Goal: Navigation & Orientation: Find specific page/section

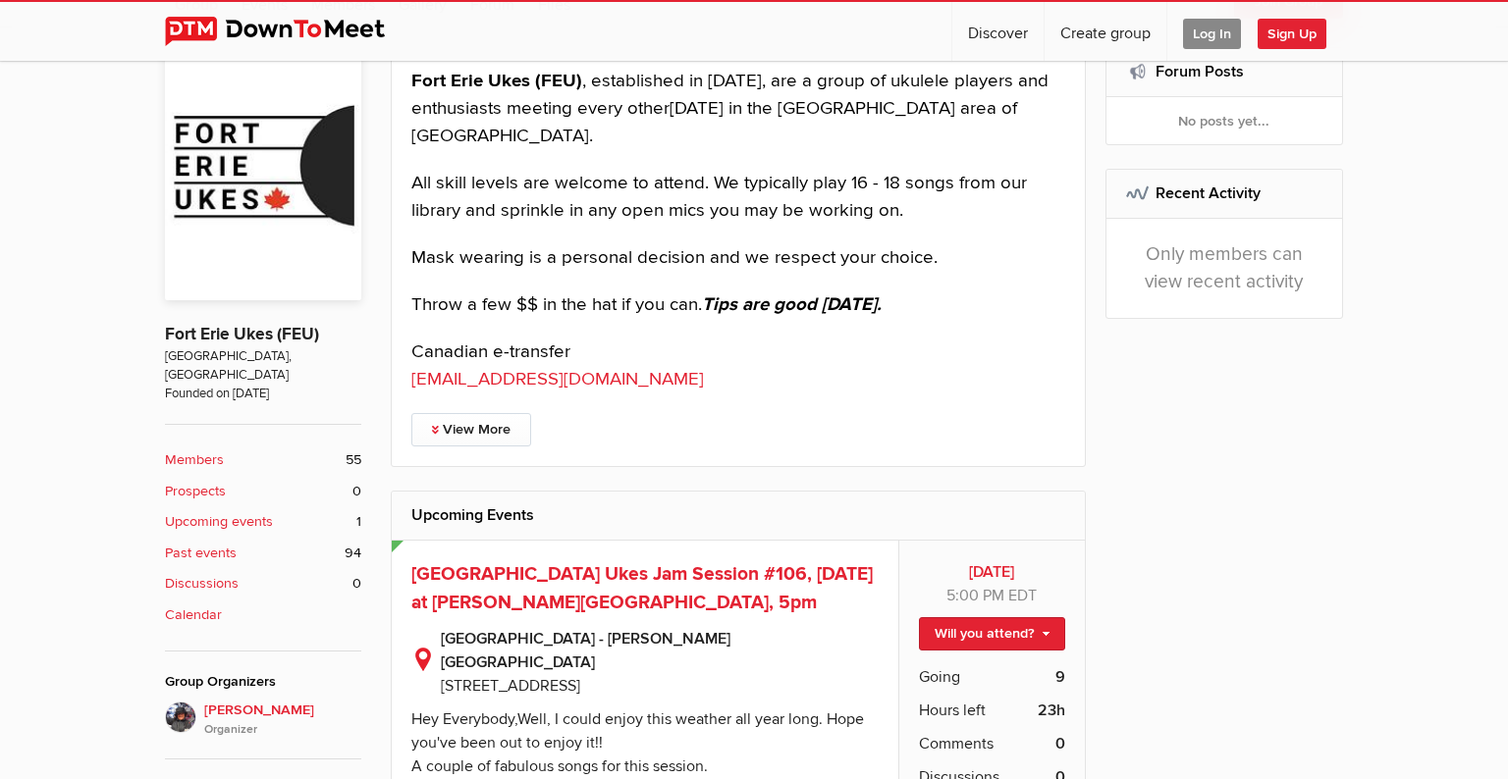
scroll to position [538, 0]
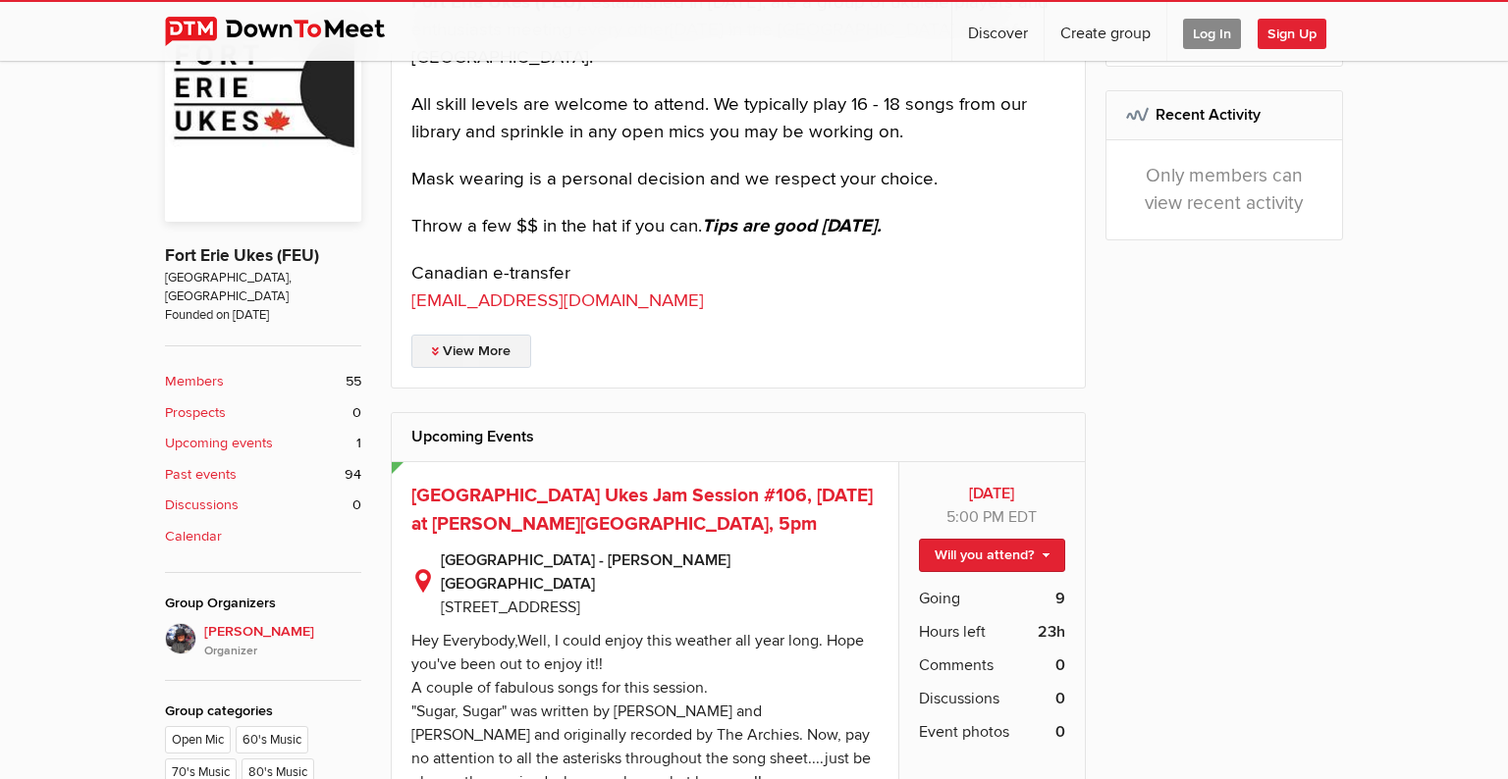
click at [442, 351] on link "View More" at bounding box center [471, 351] width 120 height 33
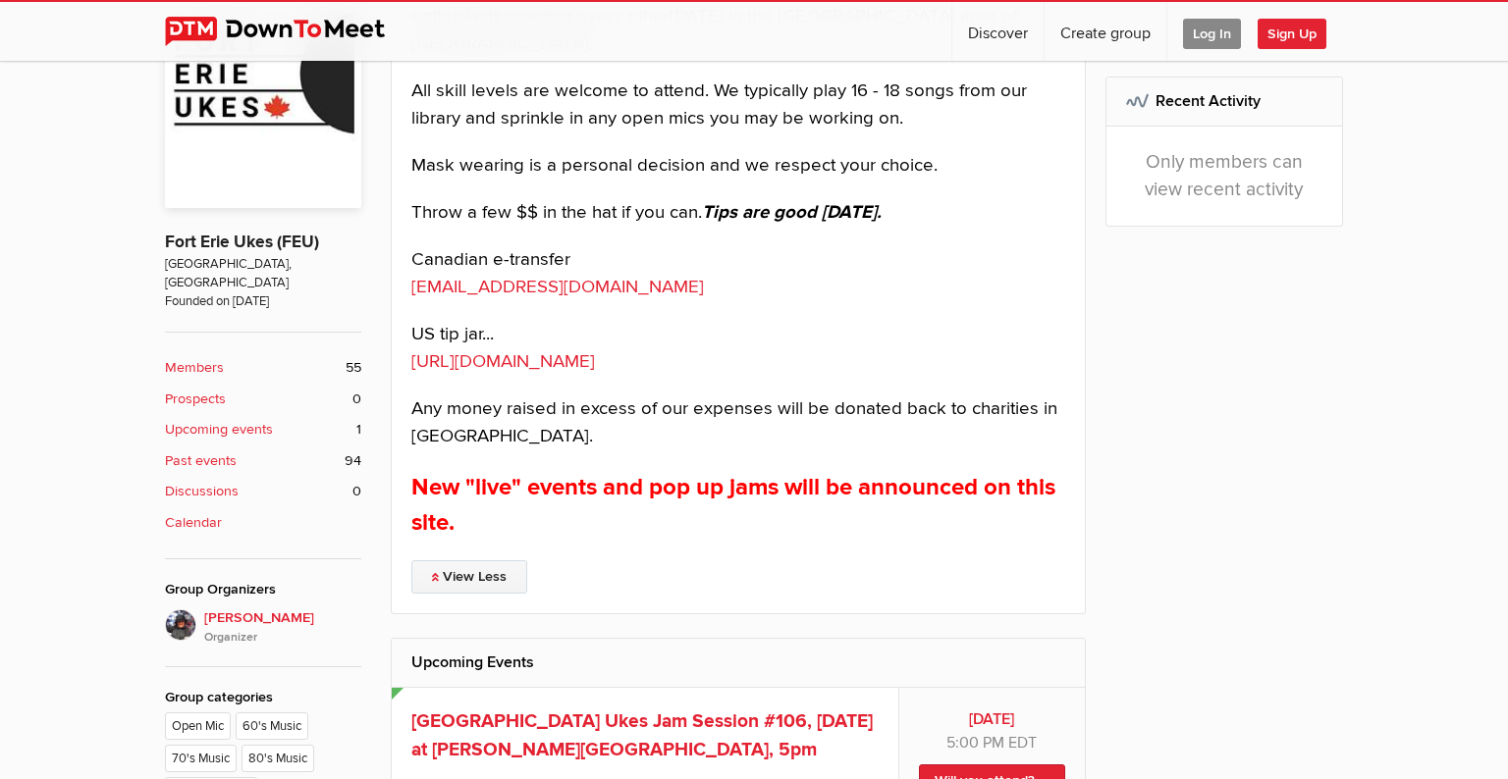
scroll to position [0, 0]
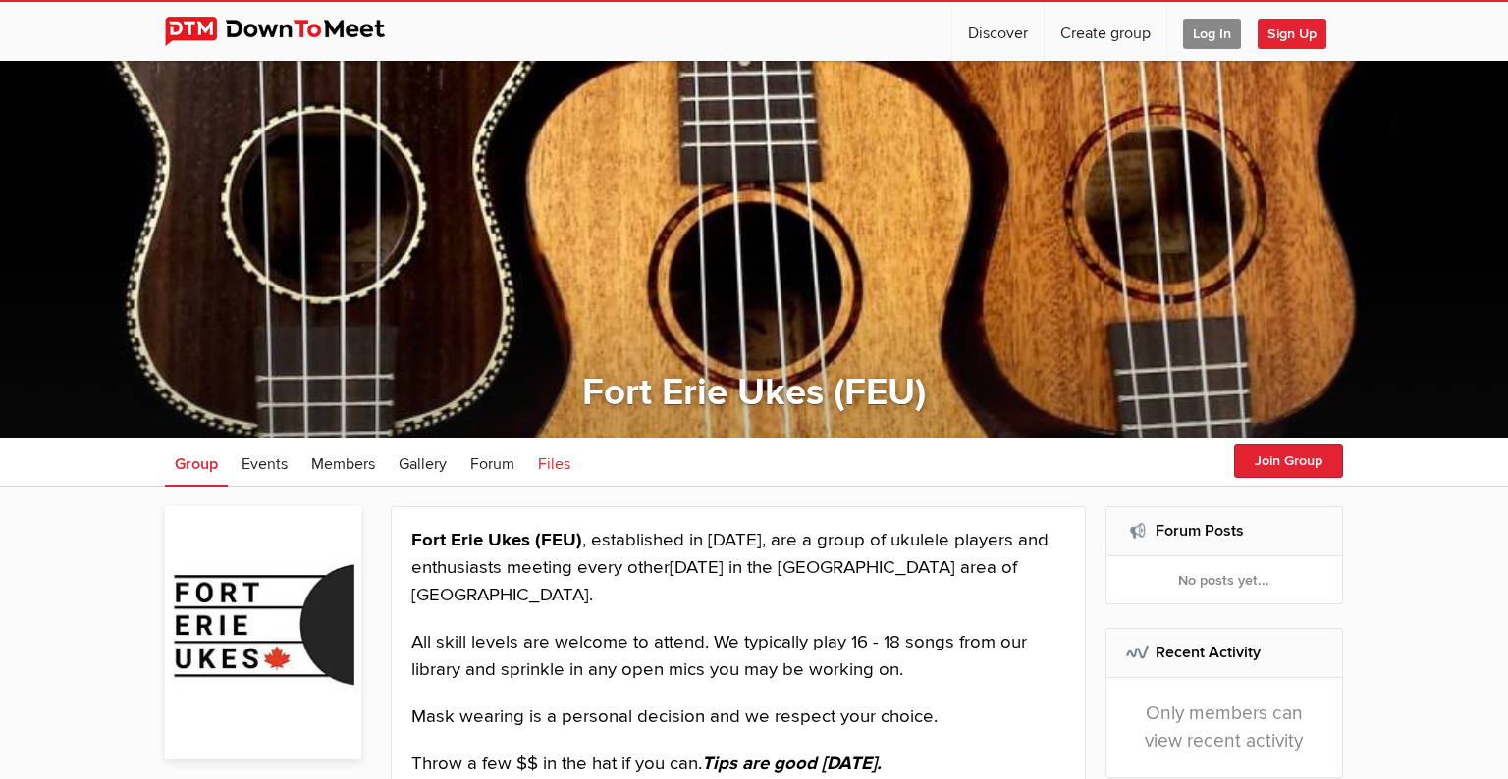
click at [567, 463] on span "Files" at bounding box center [554, 465] width 32 height 20
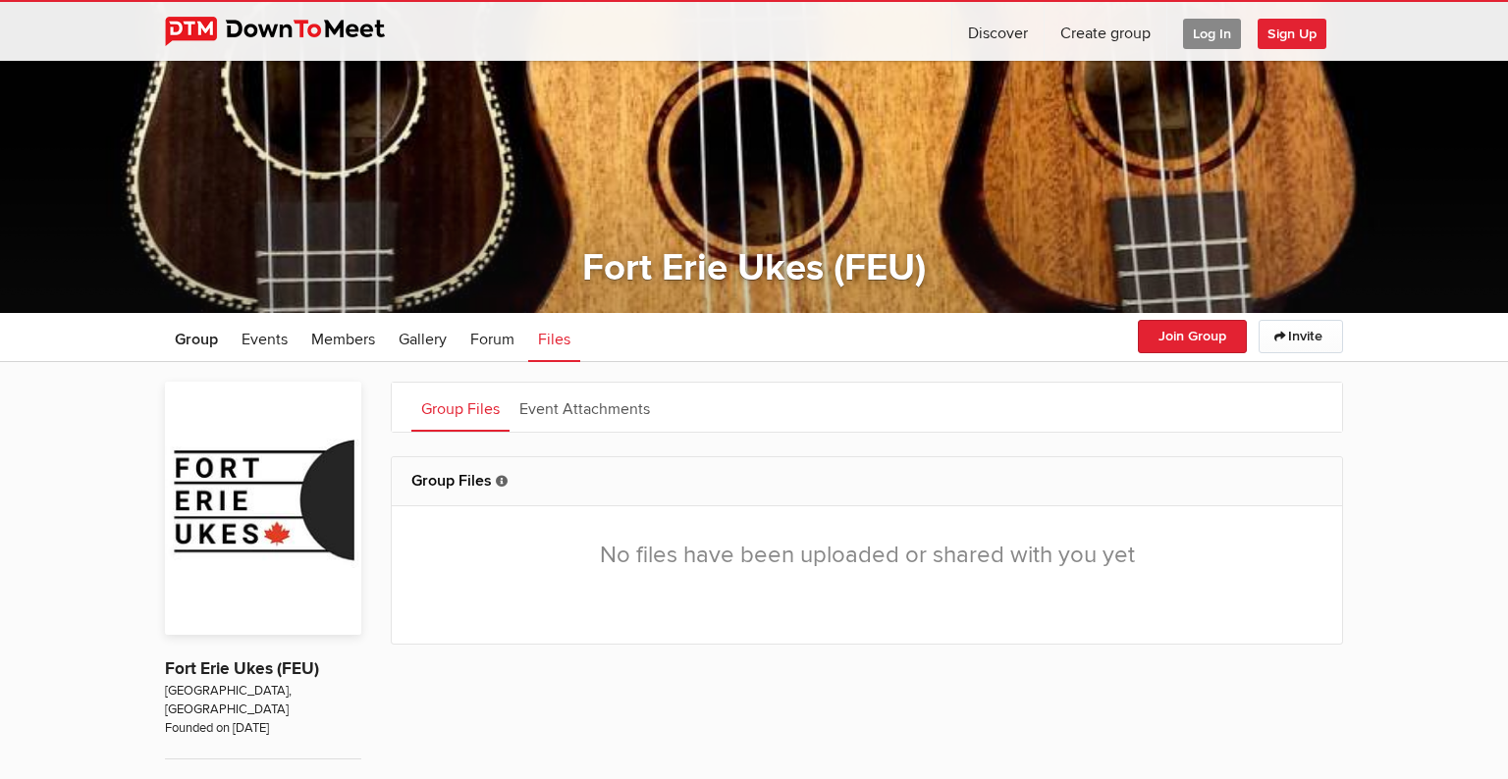
scroll to position [159, 0]
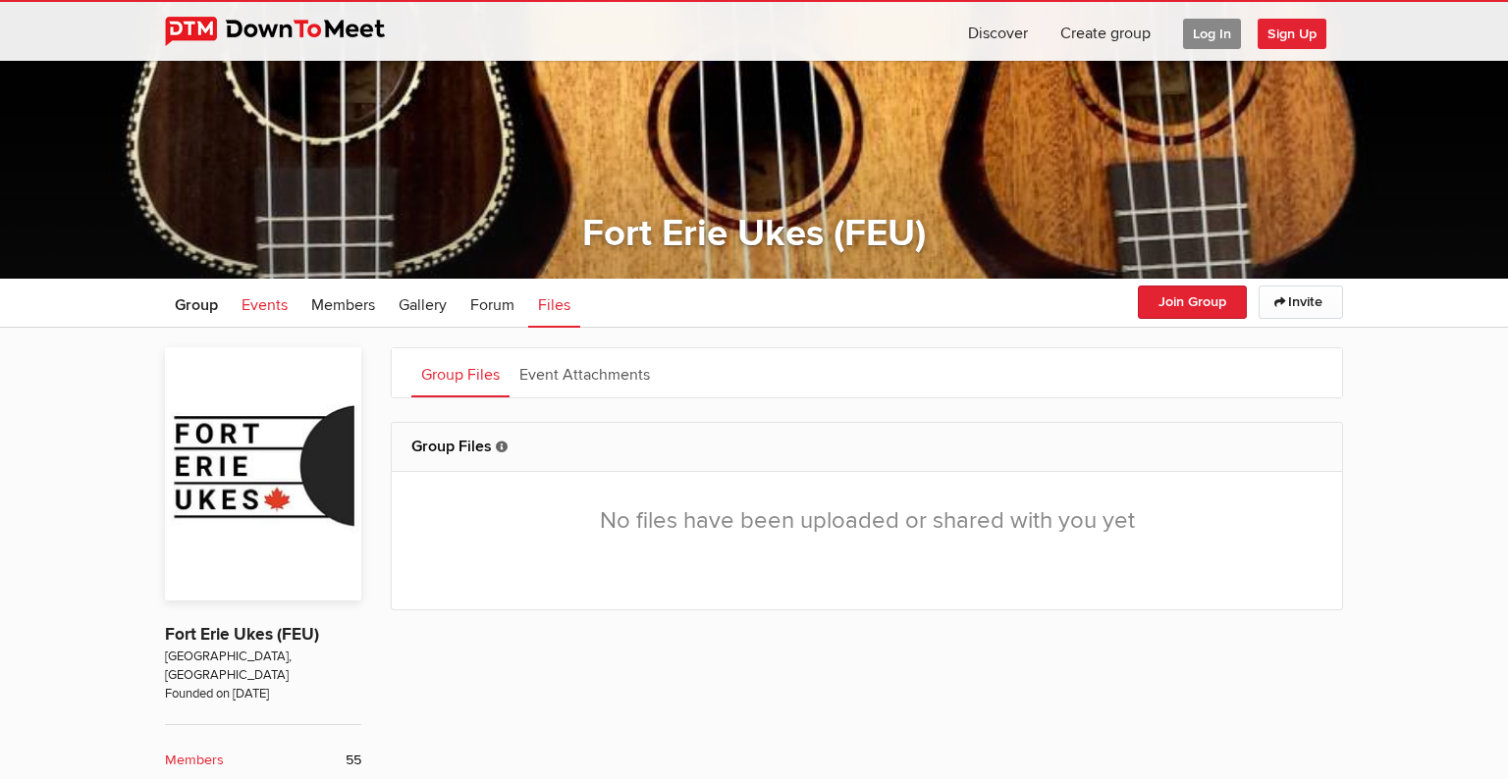
click at [266, 304] on span "Events" at bounding box center [264, 305] width 46 height 20
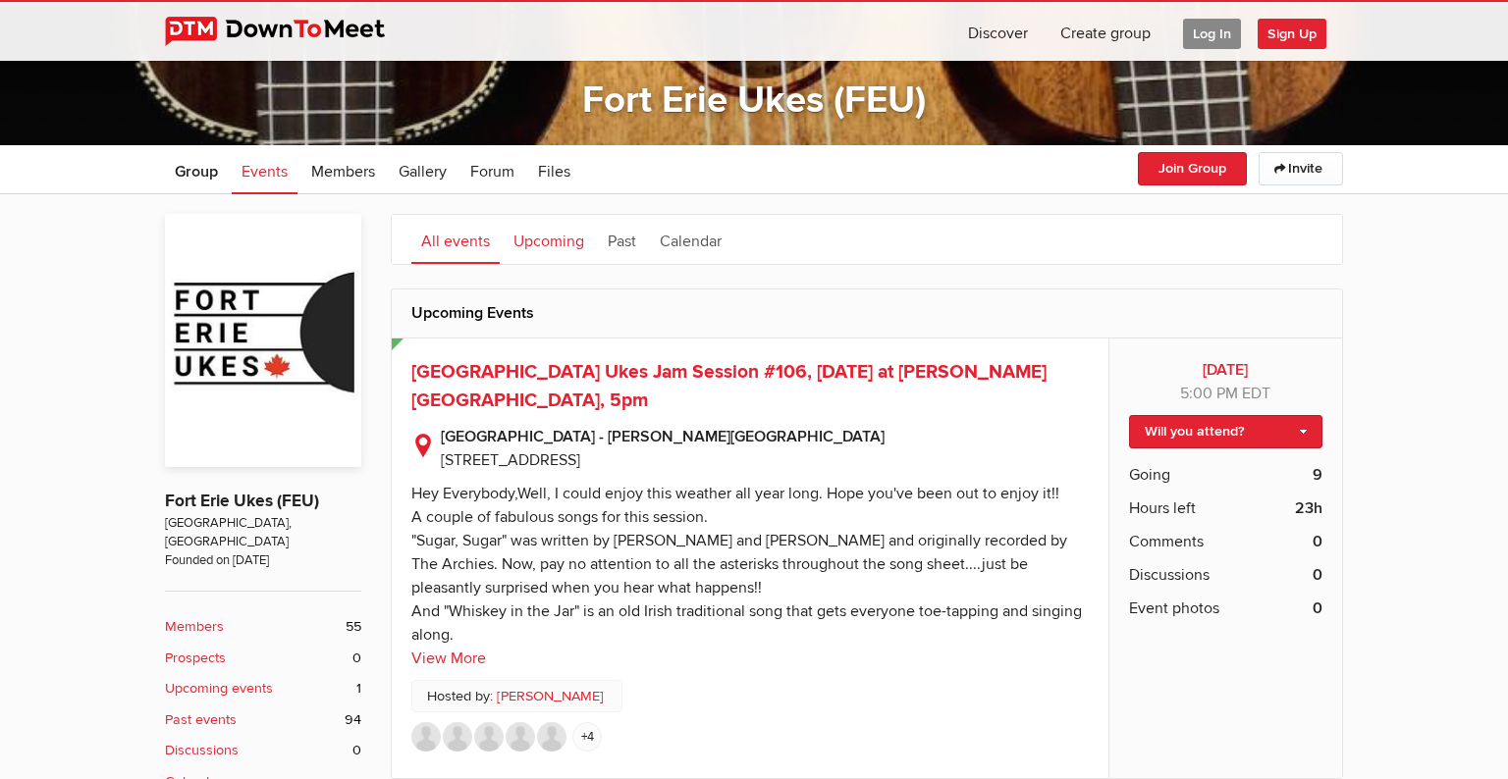
scroll to position [283, 0]
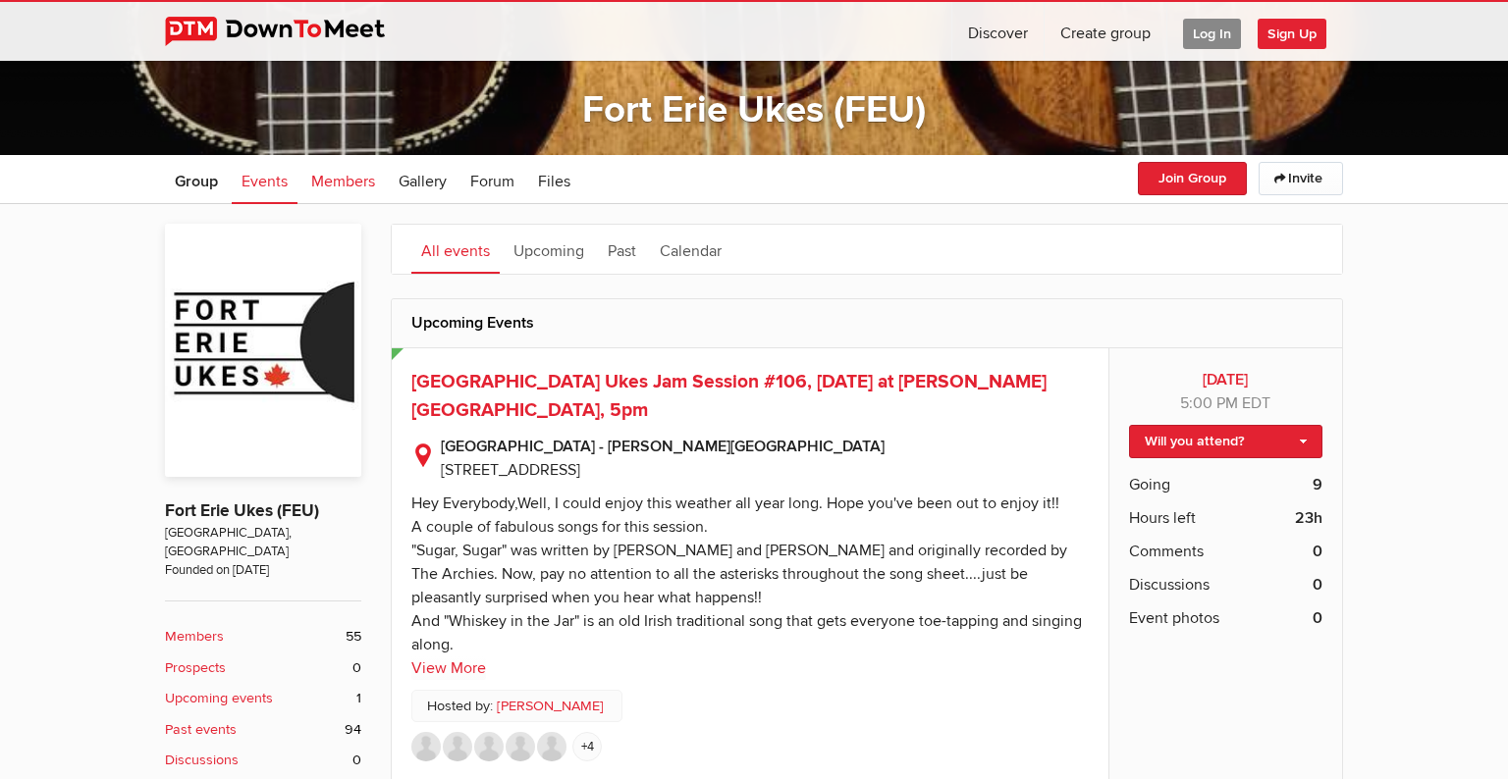
click at [336, 183] on span "Members" at bounding box center [343, 182] width 64 height 20
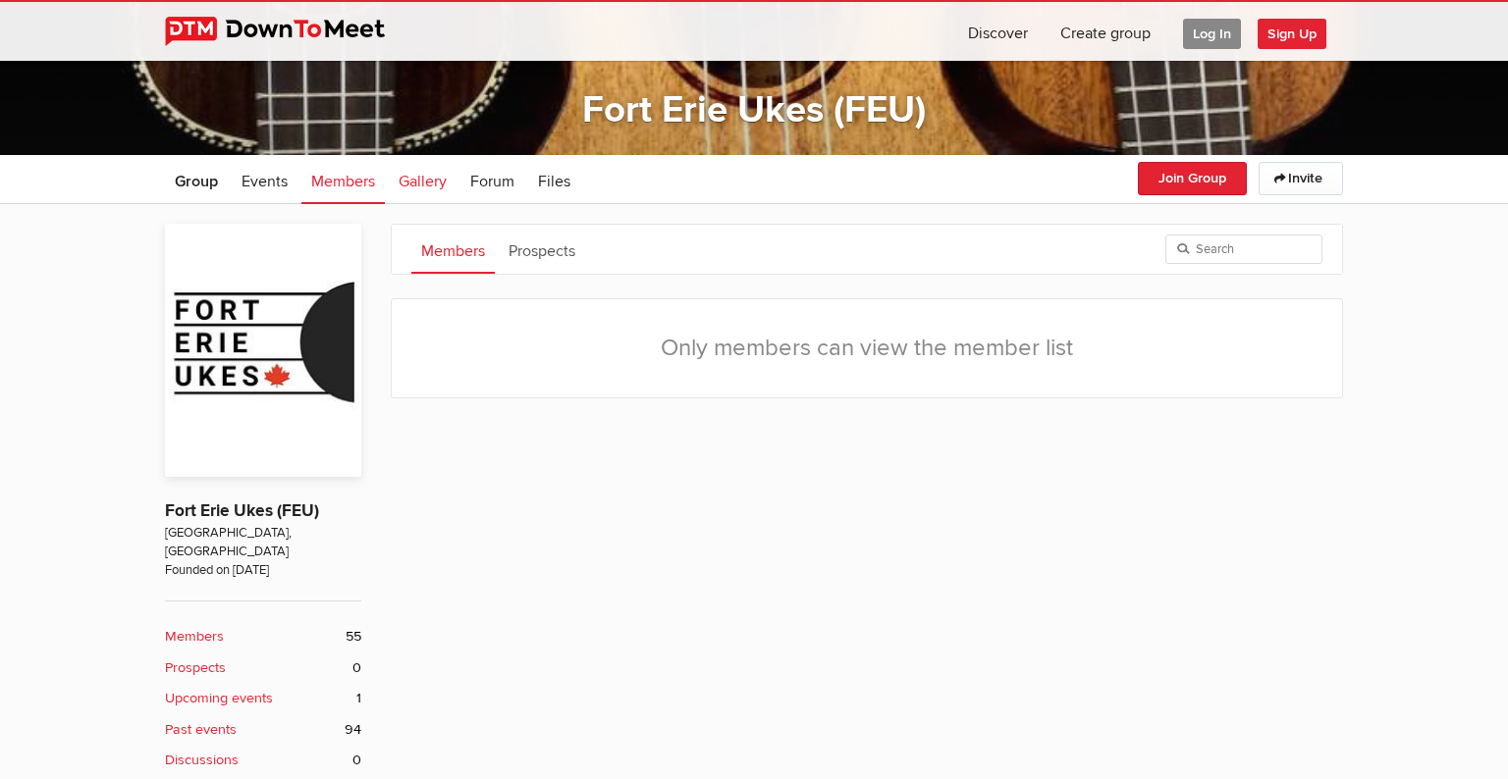
click at [416, 184] on span "Gallery" at bounding box center [423, 182] width 48 height 20
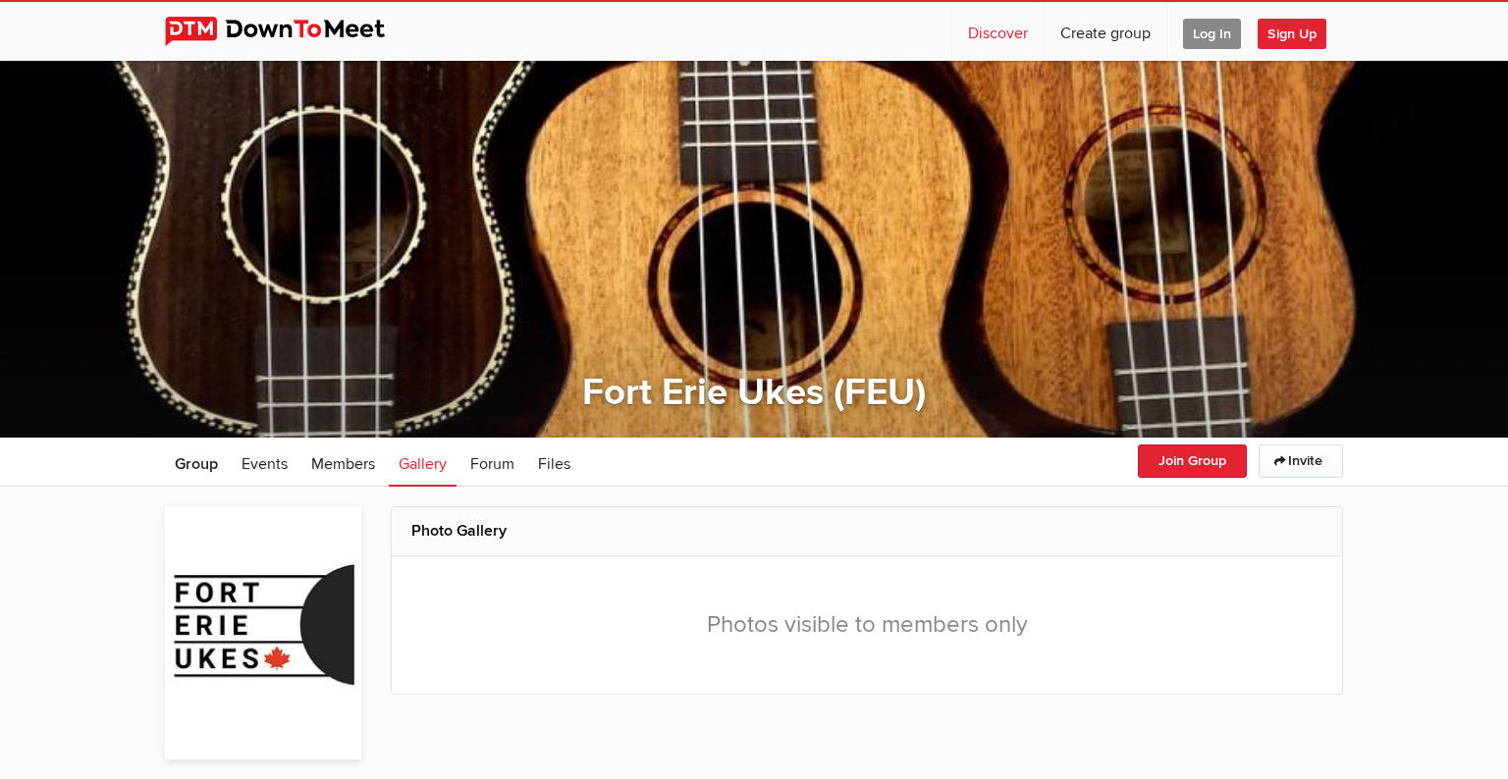
click at [1014, 38] on link "Discover" at bounding box center [997, 31] width 91 height 59
select select "null"
